Goal: Transaction & Acquisition: Purchase product/service

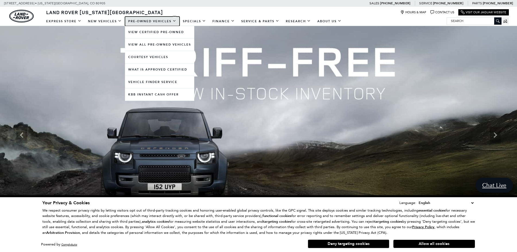
click at [154, 21] on link "Pre-Owned Vehicles" at bounding box center [152, 22] width 55 height 10
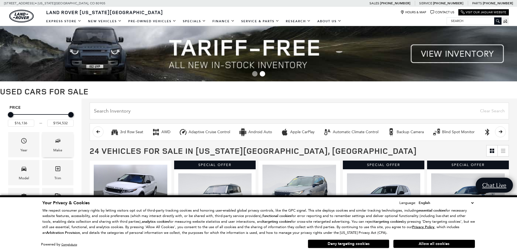
click at [64, 147] on div "Make" at bounding box center [57, 144] width 31 height 25
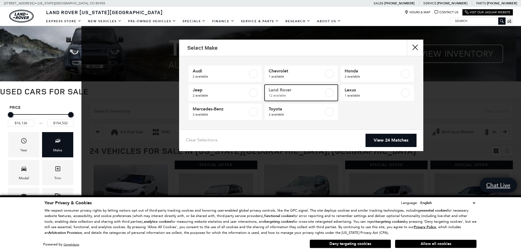
click at [330, 94] on label at bounding box center [329, 92] width 9 height 9
type input "$16,945"
checkbox input "true"
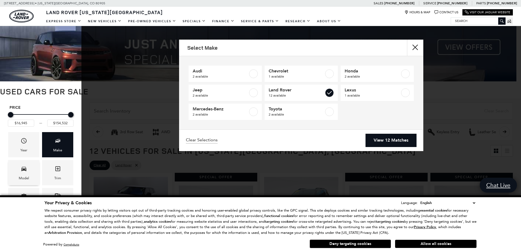
click at [31, 172] on div "Model" at bounding box center [23, 172] width 31 height 25
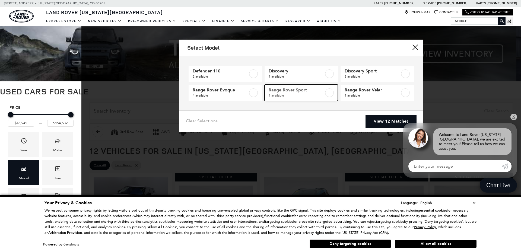
click at [301, 92] on span "Range Rover Sport" at bounding box center [296, 89] width 55 height 5
type input "$154,532"
checkbox input "true"
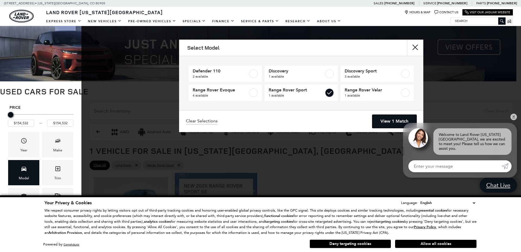
click at [411, 122] on link "View 1 Match" at bounding box center [394, 121] width 44 height 13
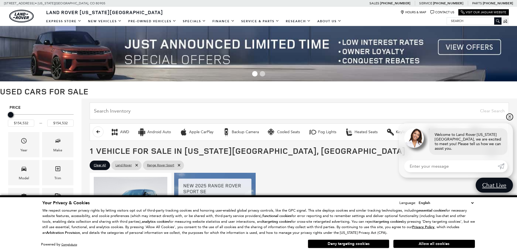
click at [509, 120] on link "✕" at bounding box center [509, 117] width 7 height 7
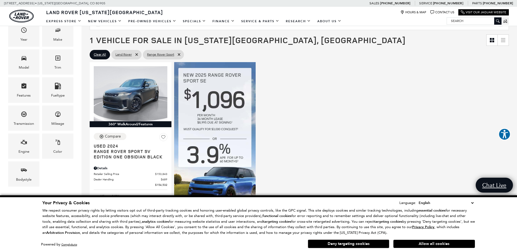
scroll to position [83, 0]
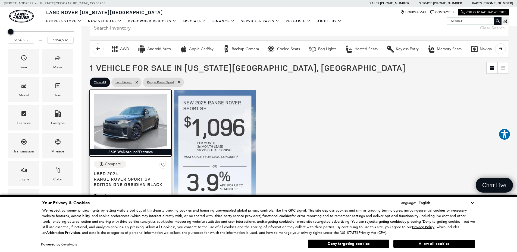
click at [151, 131] on img at bounding box center [131, 121] width 74 height 55
